Goal: Task Accomplishment & Management: Manage account settings

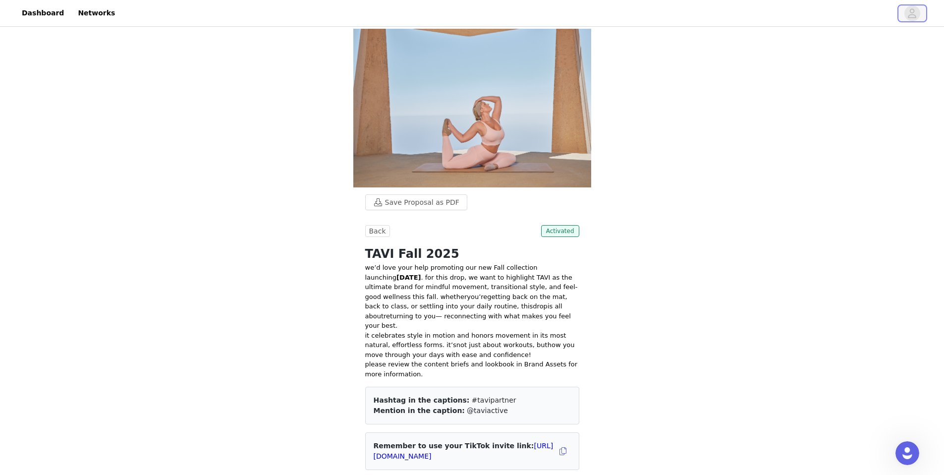
click at [913, 13] on icon "avatar" at bounding box center [911, 13] width 9 height 16
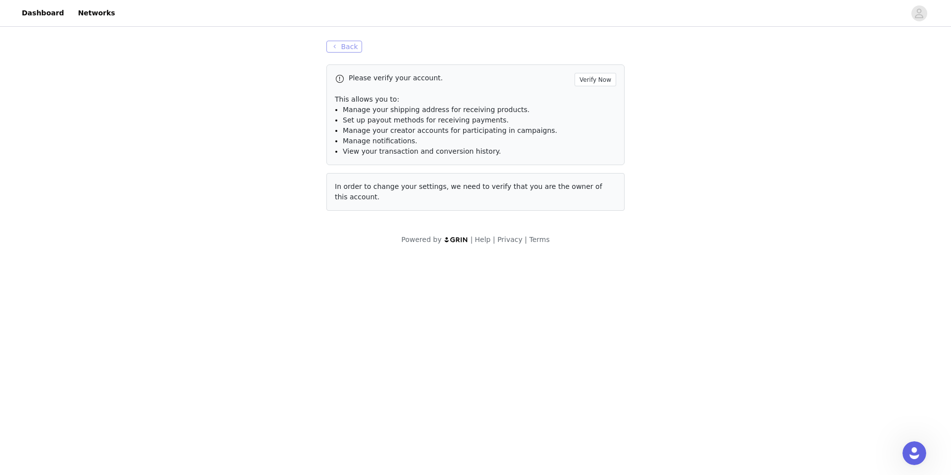
click at [345, 48] on button "Back" at bounding box center [344, 47] width 36 height 12
click at [341, 45] on button "Back" at bounding box center [344, 47] width 36 height 12
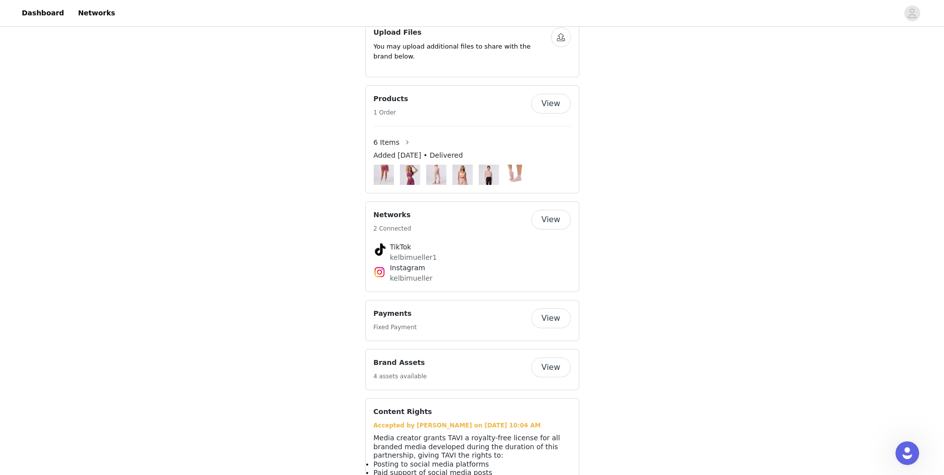
scroll to position [532, 0]
click at [481, 311] on div "Payments Fixed Payment" at bounding box center [453, 320] width 158 height 24
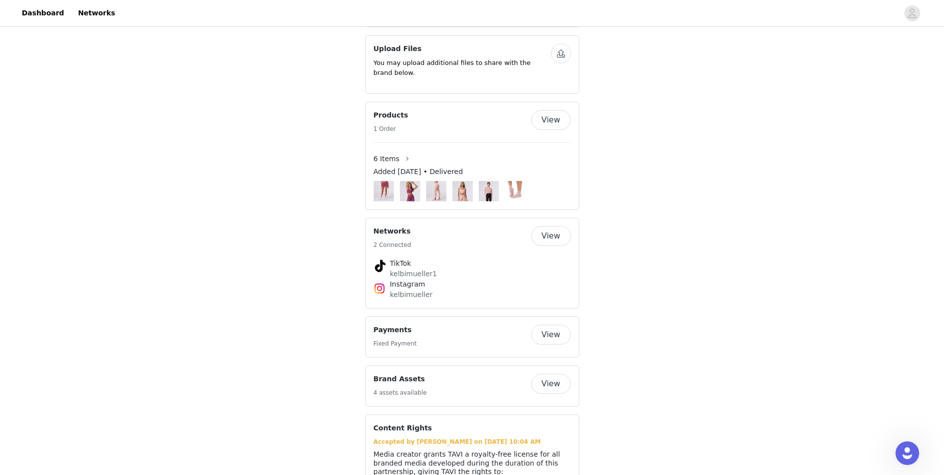
scroll to position [137, 0]
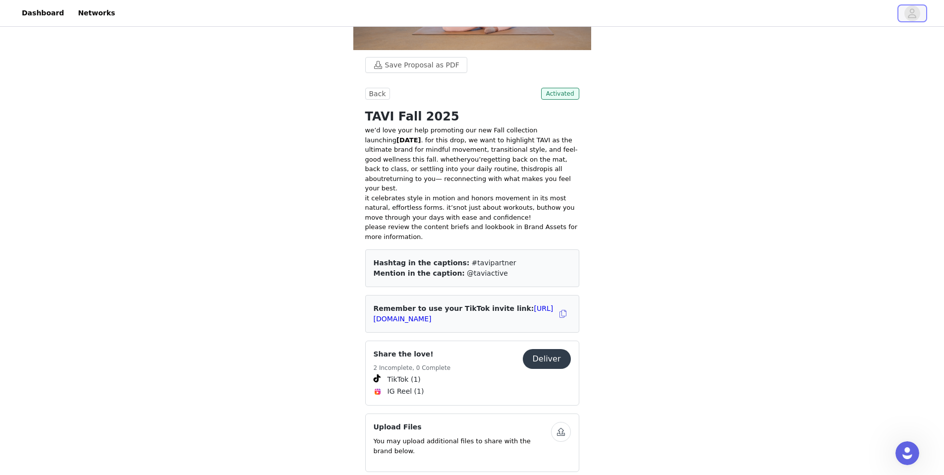
drag, startPoint x: 903, startPoint y: 12, endPoint x: 907, endPoint y: 18, distance: 7.8
click at [903, 12] on button "button" at bounding box center [912, 13] width 28 height 16
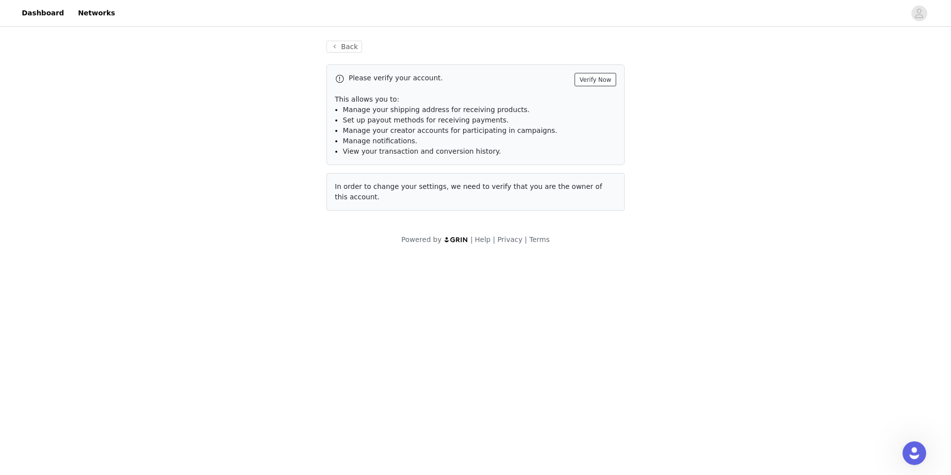
click at [590, 82] on button "Verify Now" at bounding box center [596, 79] width 42 height 13
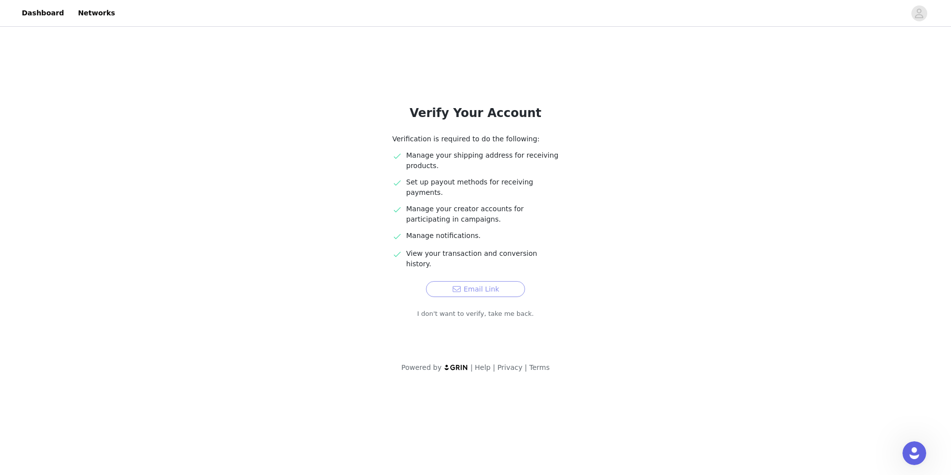
click at [501, 281] on button "Email Link" at bounding box center [475, 289] width 99 height 16
